Goal: Task Accomplishment & Management: Manage account settings

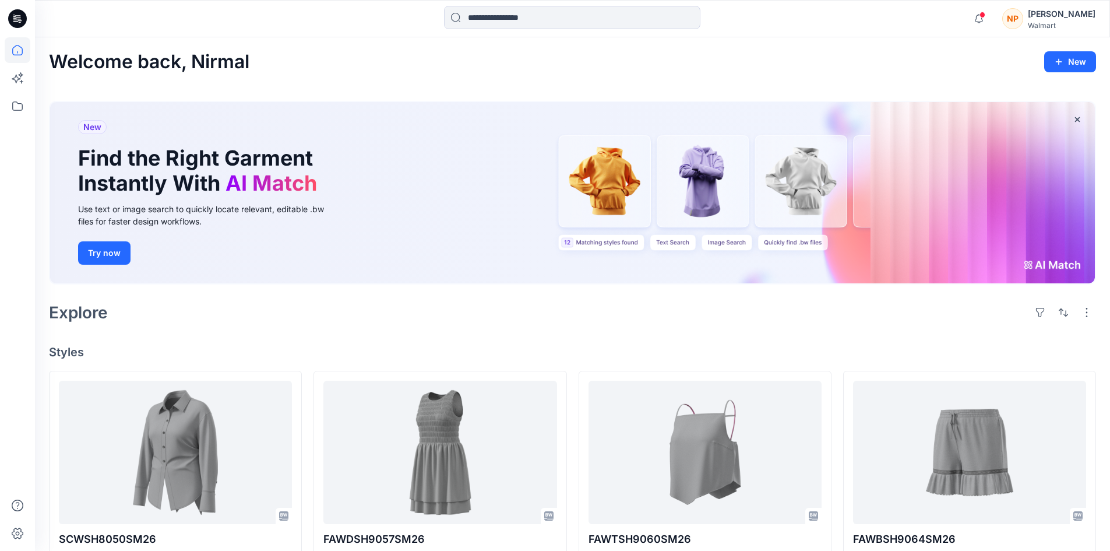
drag, startPoint x: 1062, startPoint y: 21, endPoint x: 1062, endPoint y: 30, distance: 8.7
click at [1061, 21] on div "Walmart" at bounding box center [1062, 25] width 68 height 9
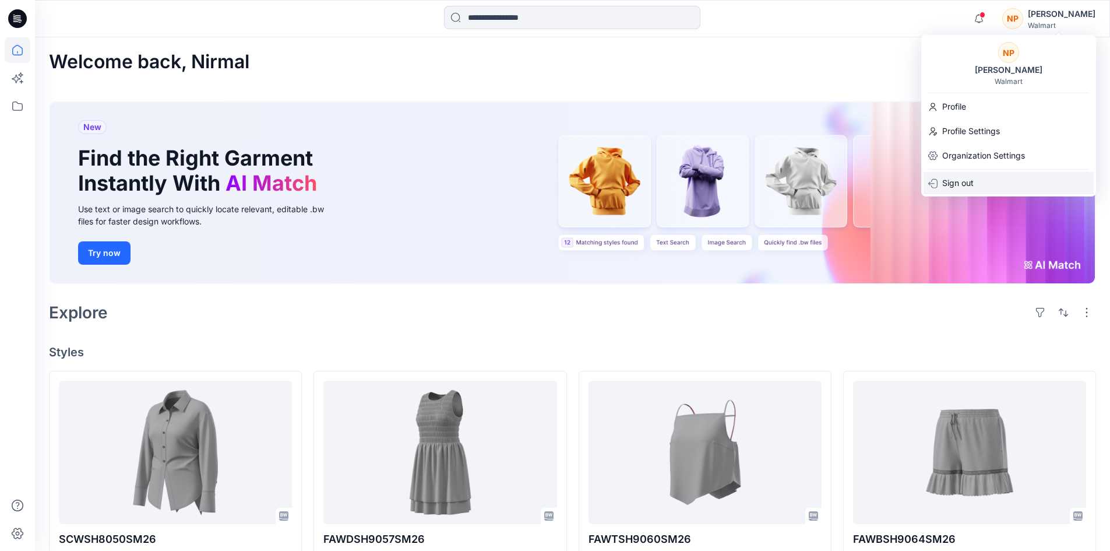
click at [969, 182] on p "Sign out" at bounding box center [957, 183] width 31 height 22
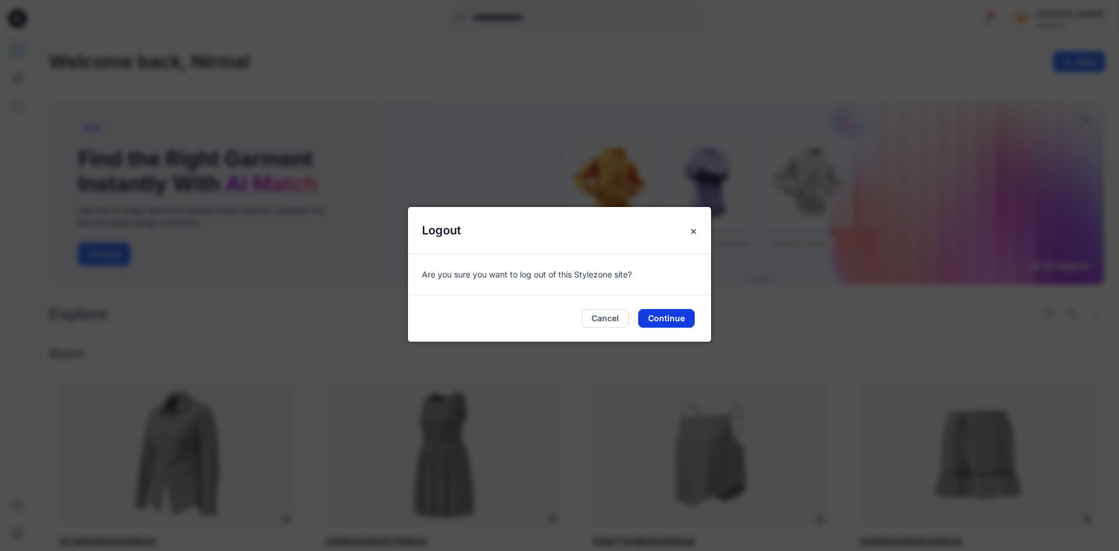
click at [659, 322] on button "Continue" at bounding box center [666, 318] width 57 height 19
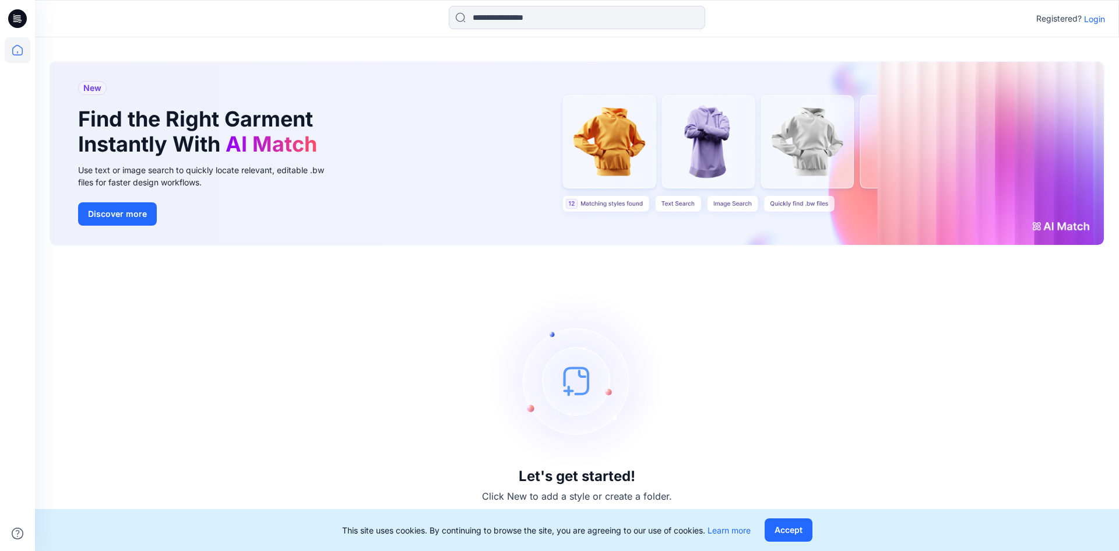
click at [1085, 20] on p "Login" at bounding box center [1094, 19] width 21 height 12
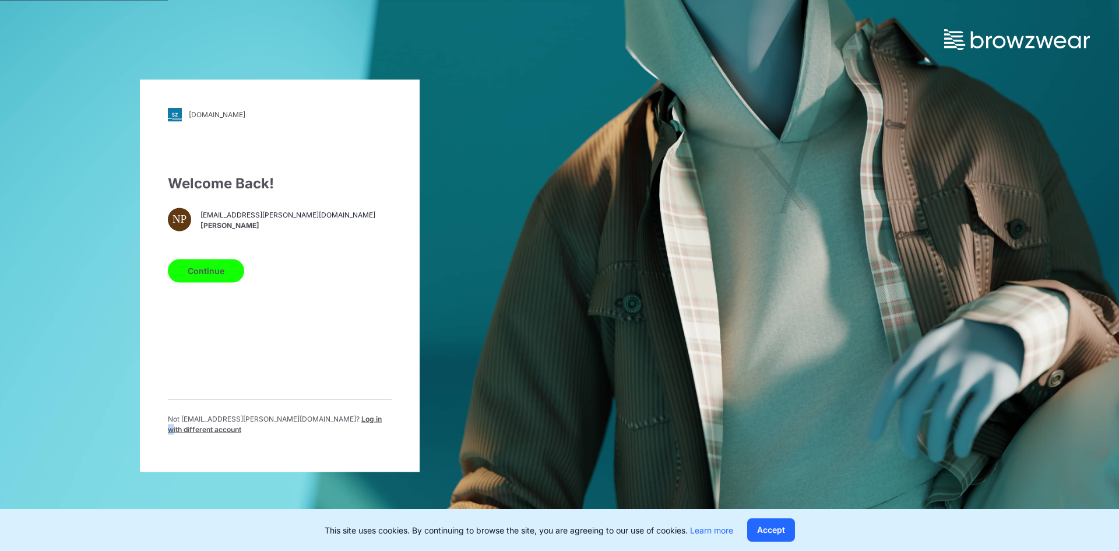
click at [295, 420] on span "Log in with different account" at bounding box center [275, 423] width 214 height 19
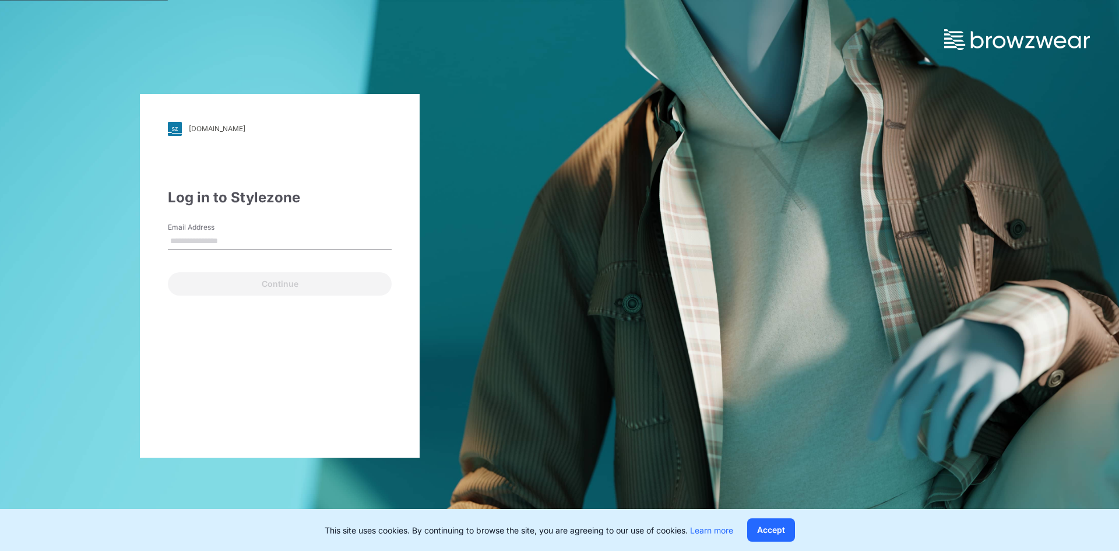
click at [244, 239] on input "Email Address" at bounding box center [280, 241] width 224 height 17
type input "**********"
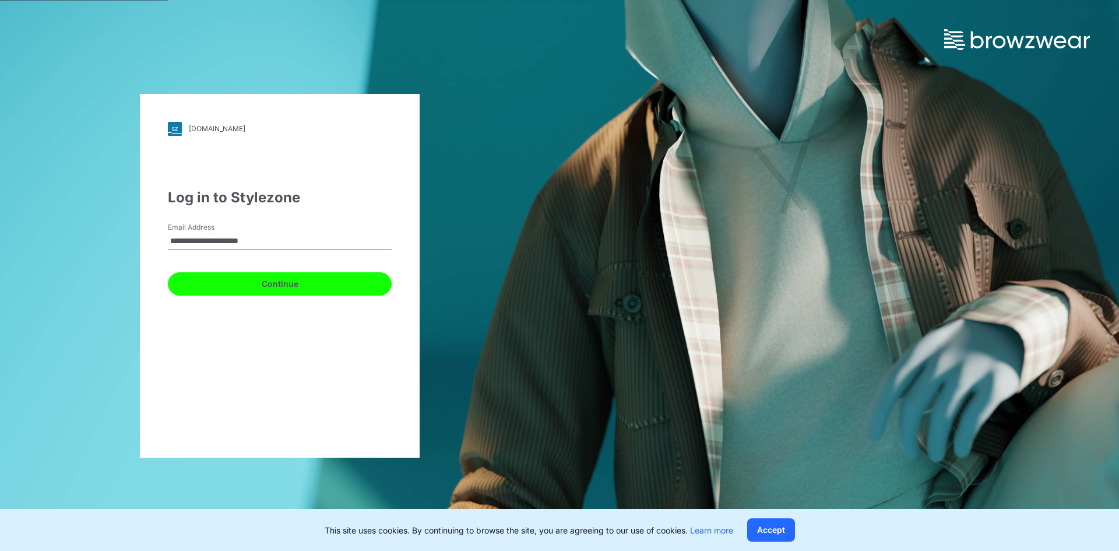
click at [228, 283] on button "Continue" at bounding box center [280, 283] width 224 height 23
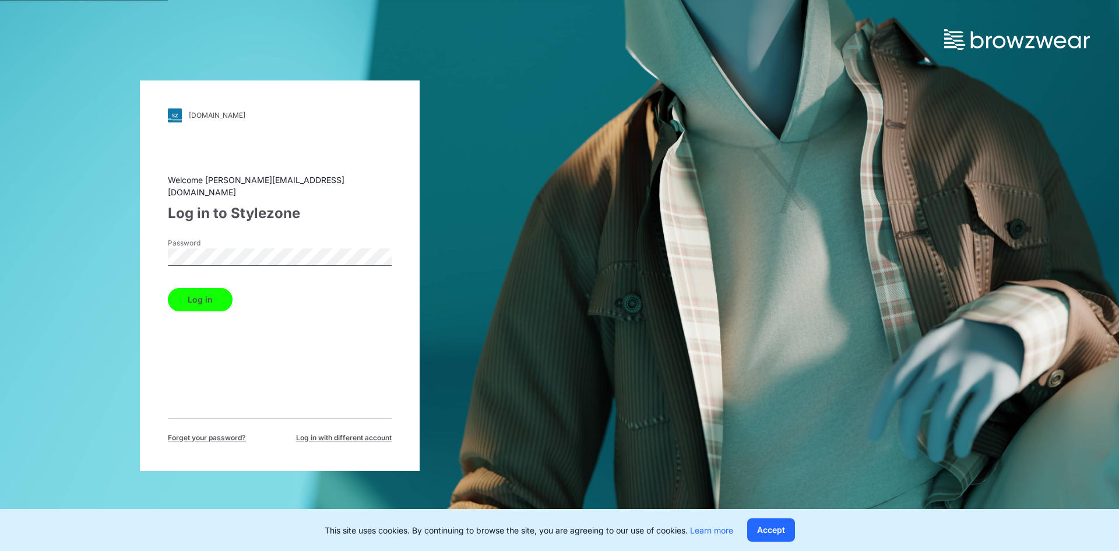
click at [194, 293] on button "Log in" at bounding box center [200, 299] width 65 height 23
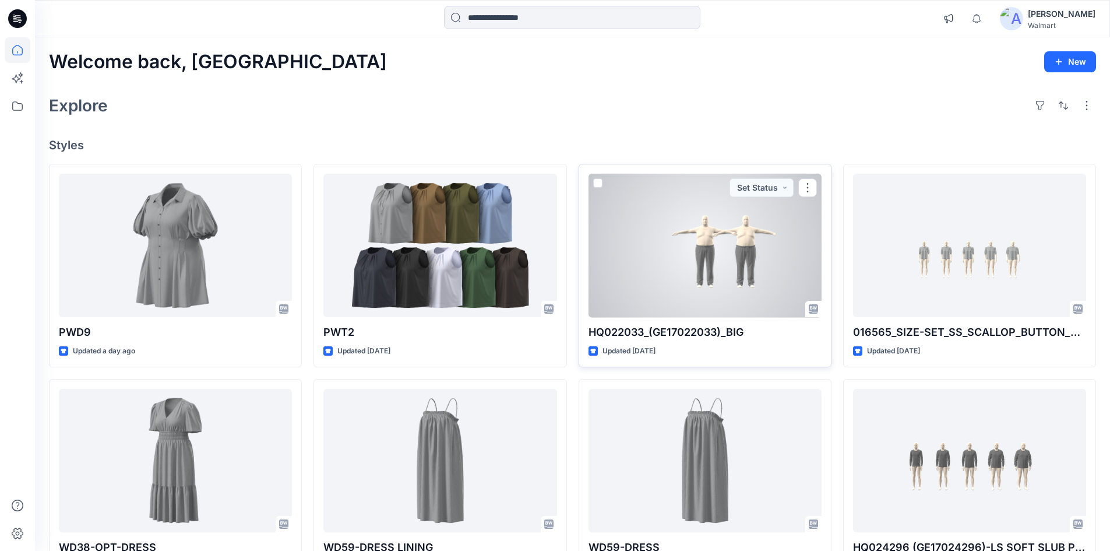
click at [674, 240] on div at bounding box center [705, 246] width 233 height 144
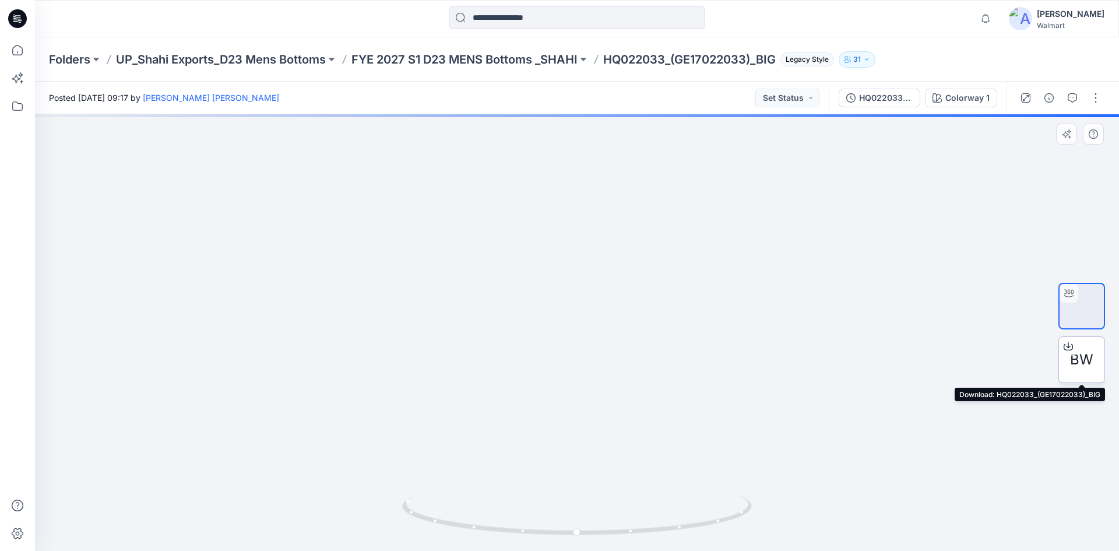
click at [1067, 344] on icon at bounding box center [1068, 346] width 9 height 9
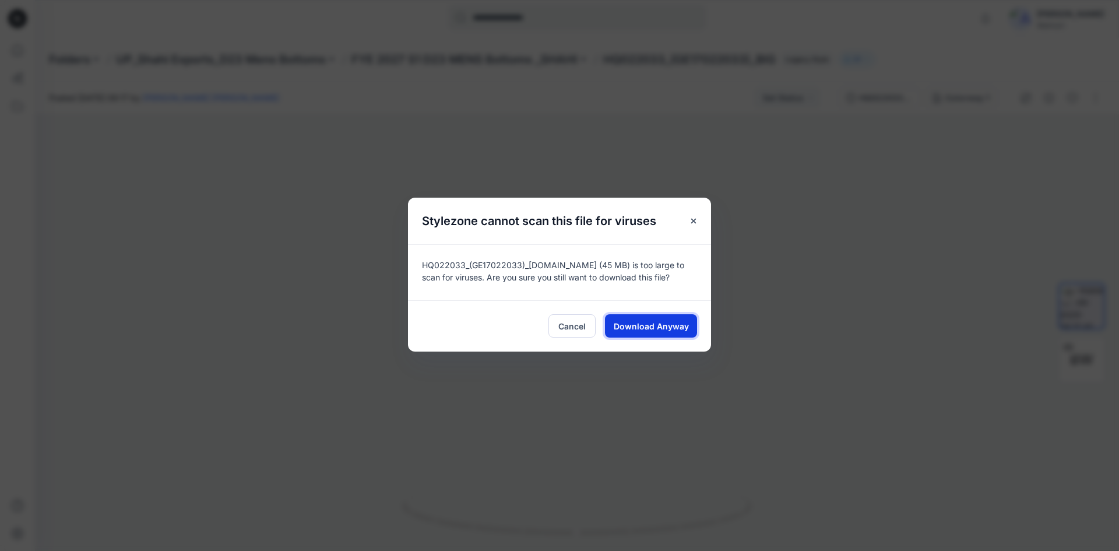
click at [658, 330] on span "Download Anyway" at bounding box center [651, 326] width 75 height 12
